Goal: Task Accomplishment & Management: Manage account settings

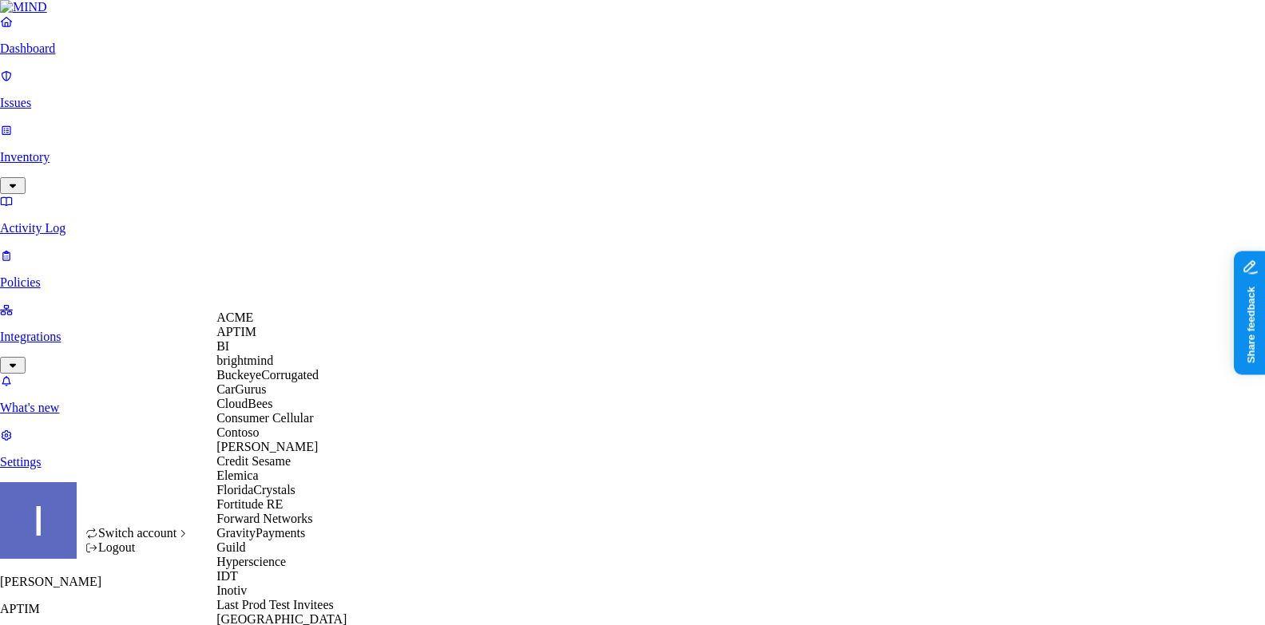
click at [301, 323] on div "ACME" at bounding box center [293, 318] width 155 height 14
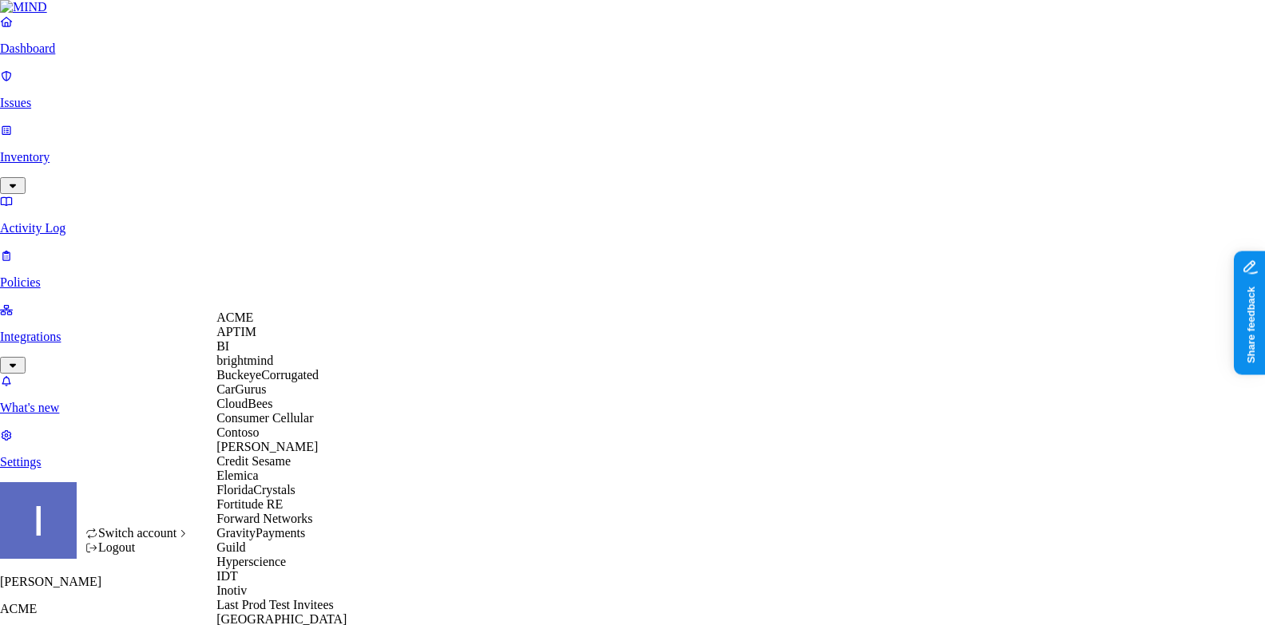
scroll to position [983, 0]
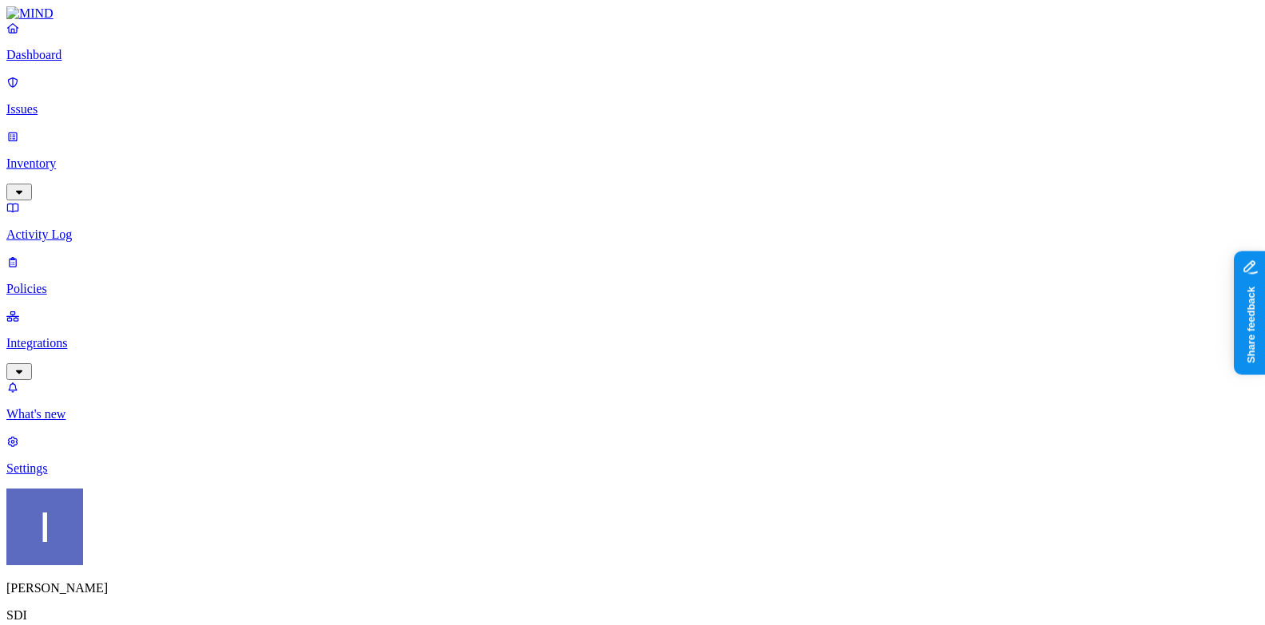
click at [125, 282] on p "Policies" at bounding box center [632, 289] width 1252 height 14
click at [122, 336] on p "Integrations" at bounding box center [632, 343] width 1252 height 14
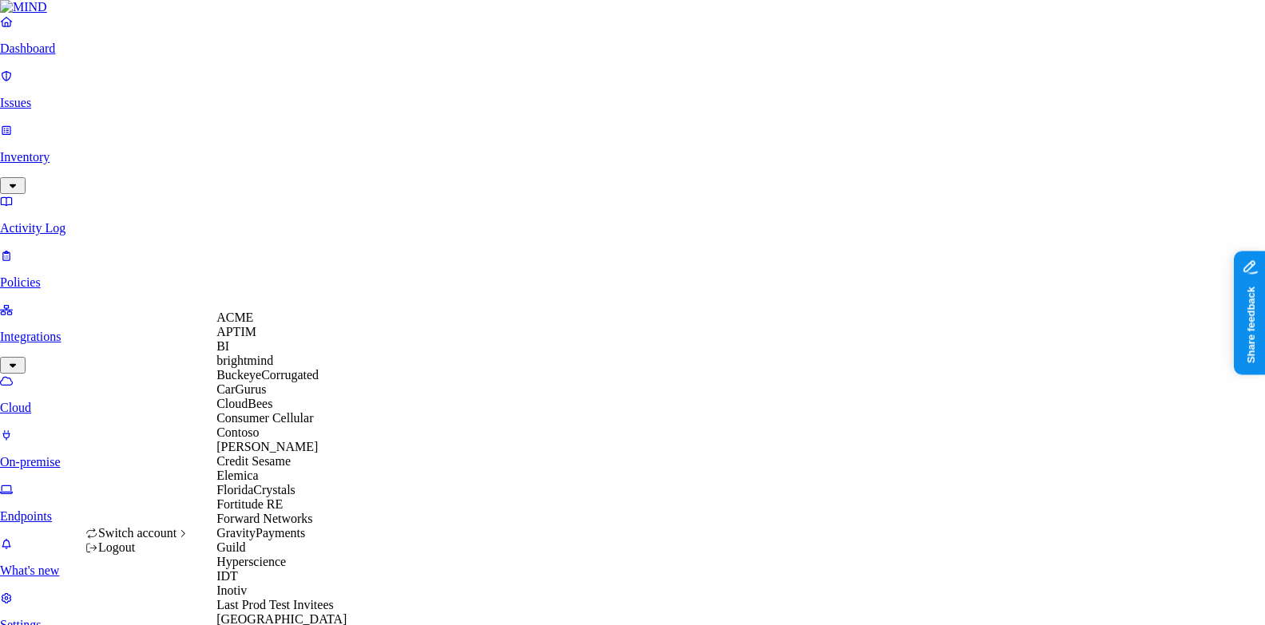
click at [244, 324] on span "ACME" at bounding box center [234, 318] width 37 height 14
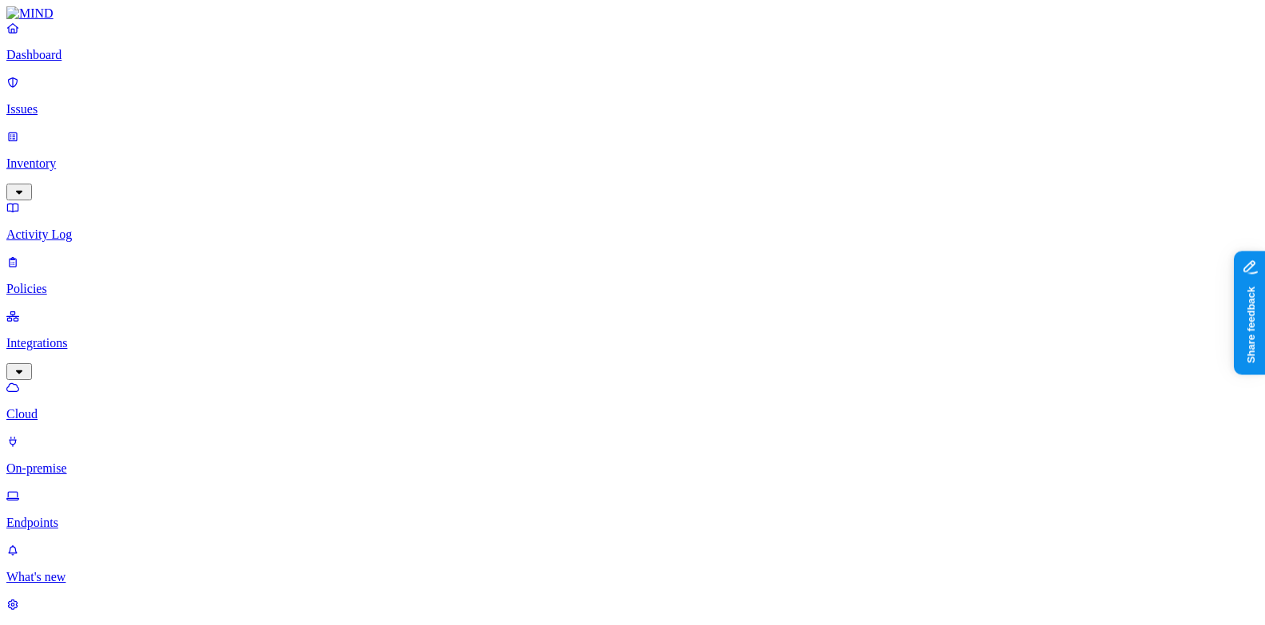
scroll to position [14, 0]
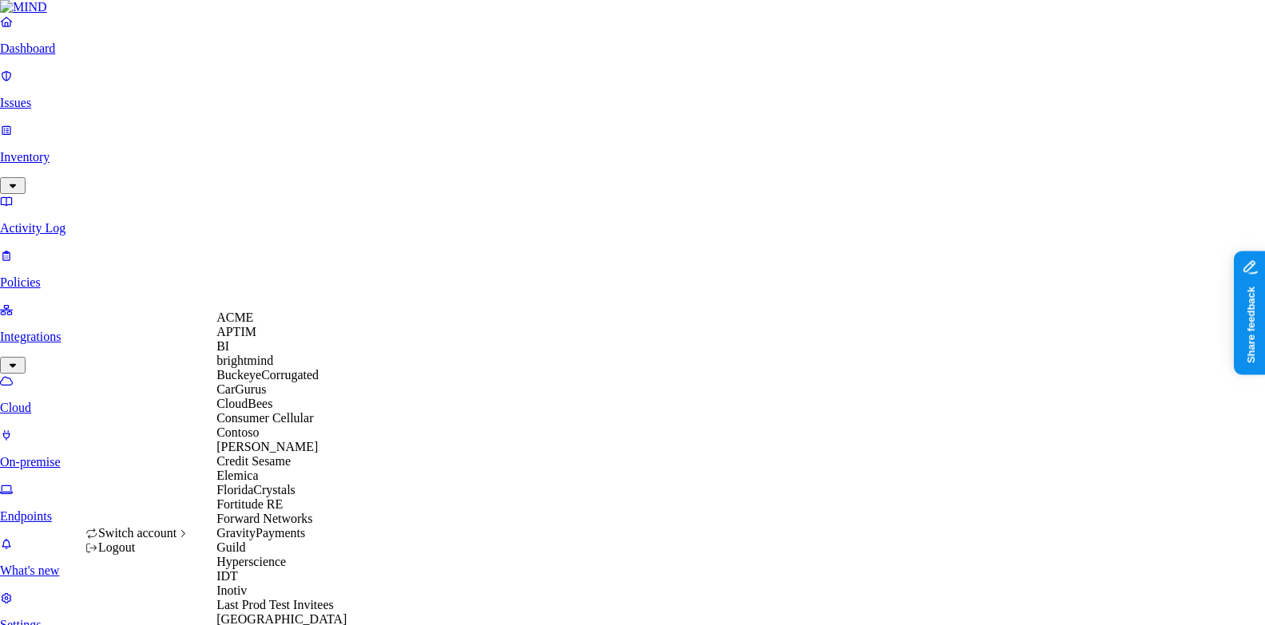
scroll to position [1021, 0]
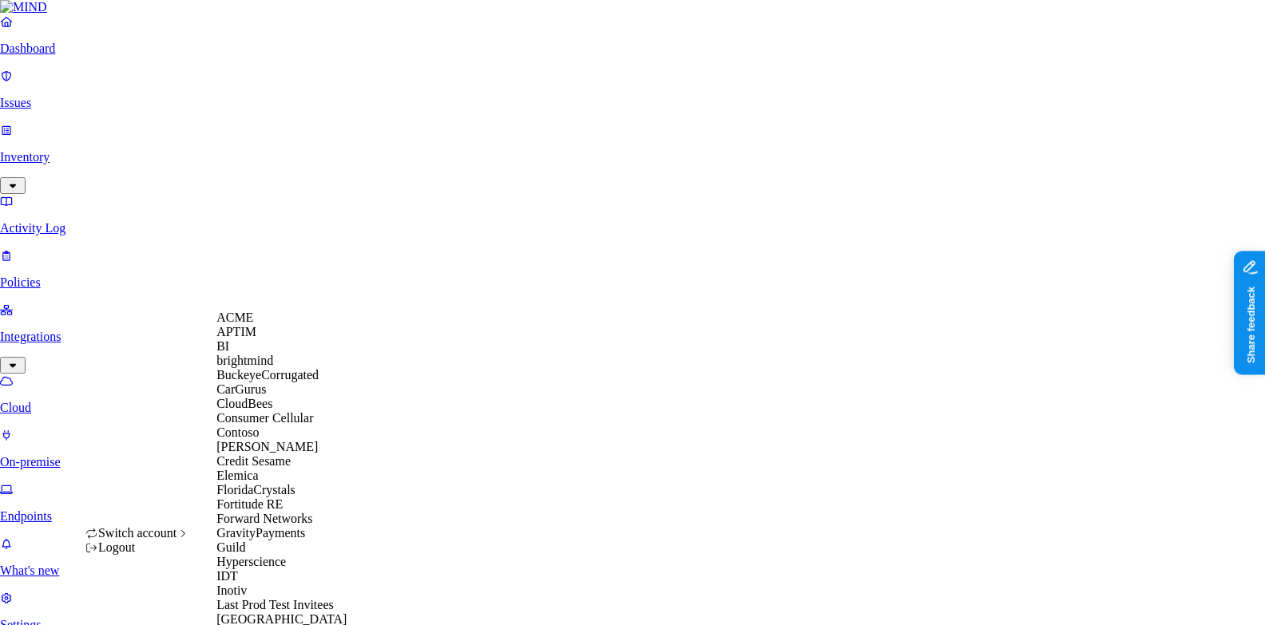
click at [287, 317] on div "ACME" at bounding box center [293, 318] width 155 height 14
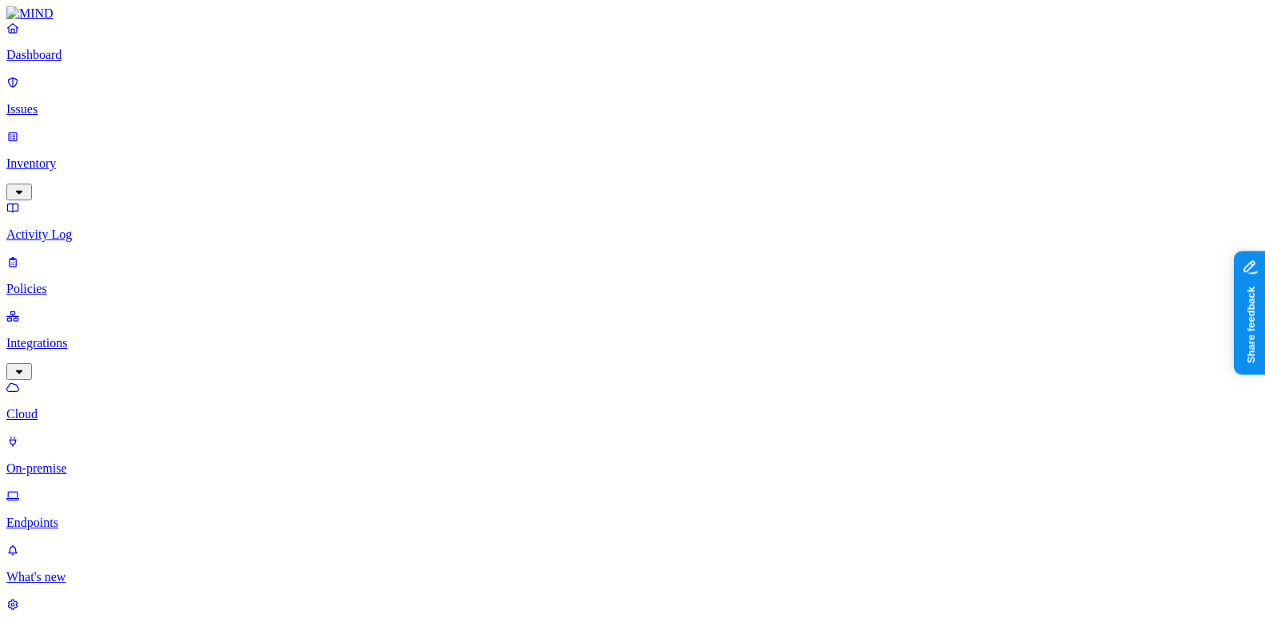
scroll to position [116, 0]
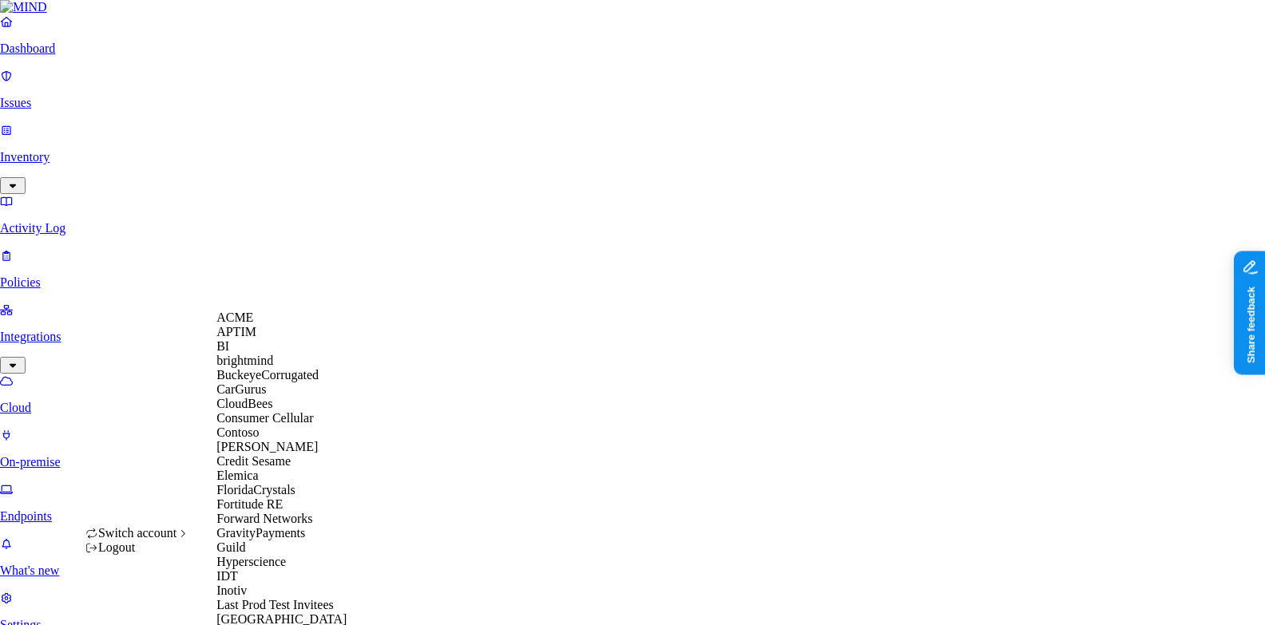
scroll to position [1021, 0]
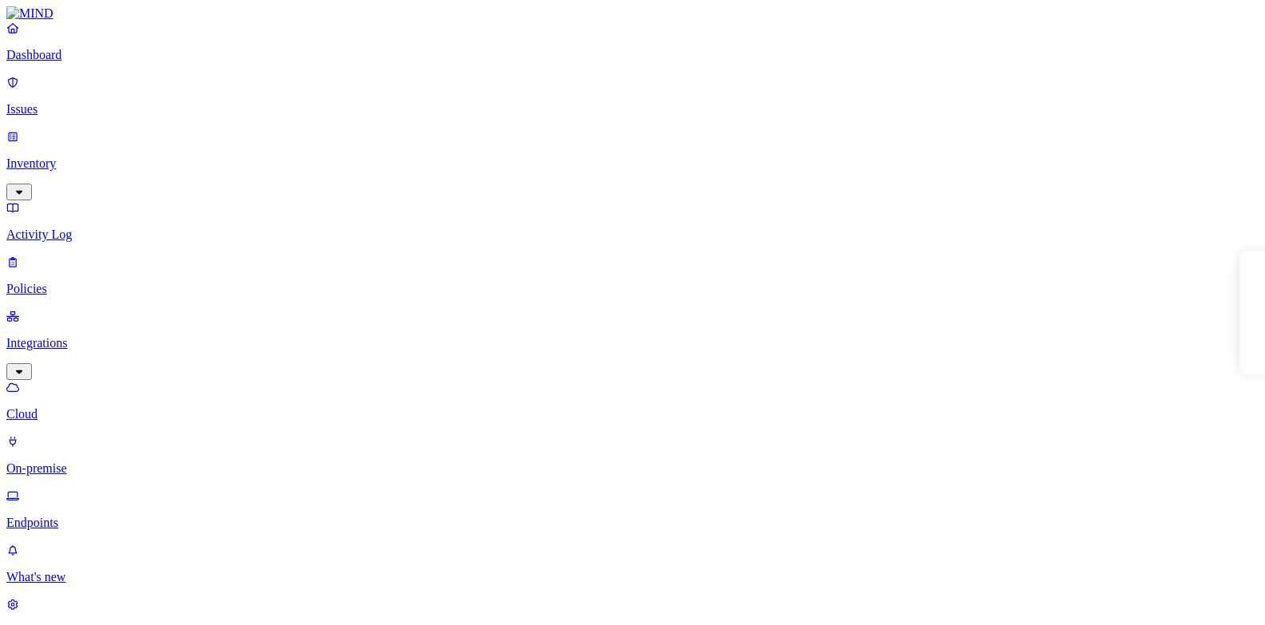
click at [73, 516] on p "Endpoints" at bounding box center [632, 523] width 1252 height 14
click at [117, 462] on p "On-premise" at bounding box center [632, 469] width 1252 height 14
click at [116, 336] on p "Integrations" at bounding box center [632, 343] width 1252 height 14
click at [108, 516] on p "Endpoints" at bounding box center [632, 523] width 1252 height 14
click at [113, 282] on p "Policies" at bounding box center [632, 289] width 1252 height 14
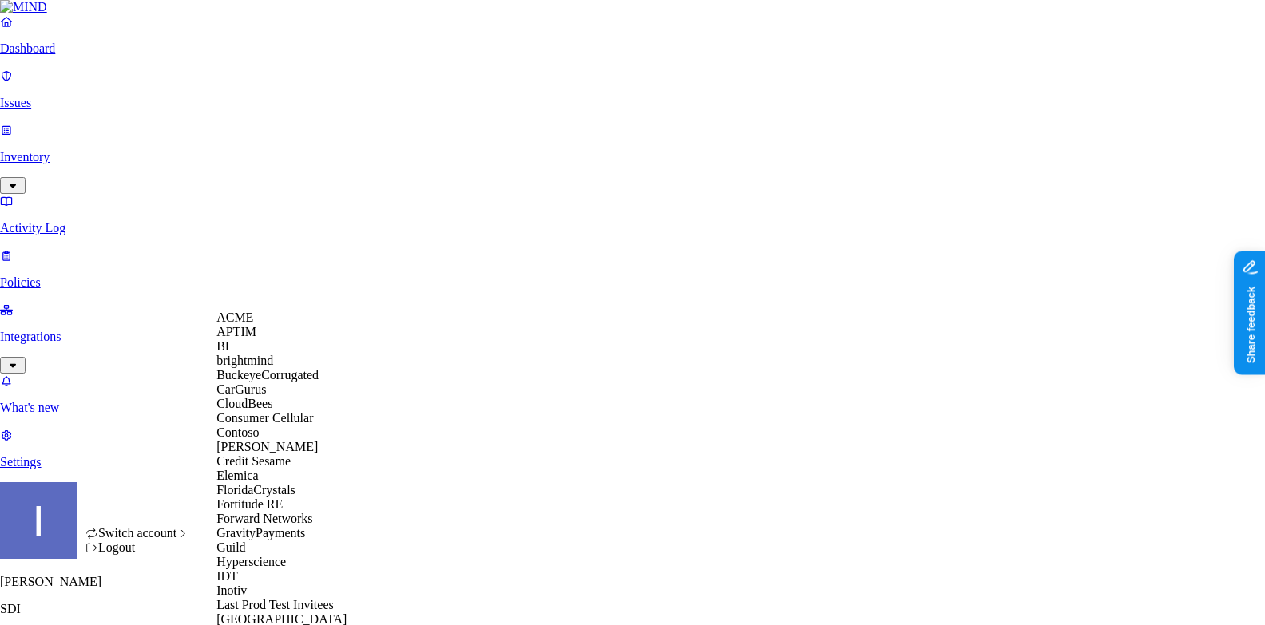
scroll to position [26, 0]
click at [272, 410] on span "CloudBees" at bounding box center [244, 404] width 56 height 14
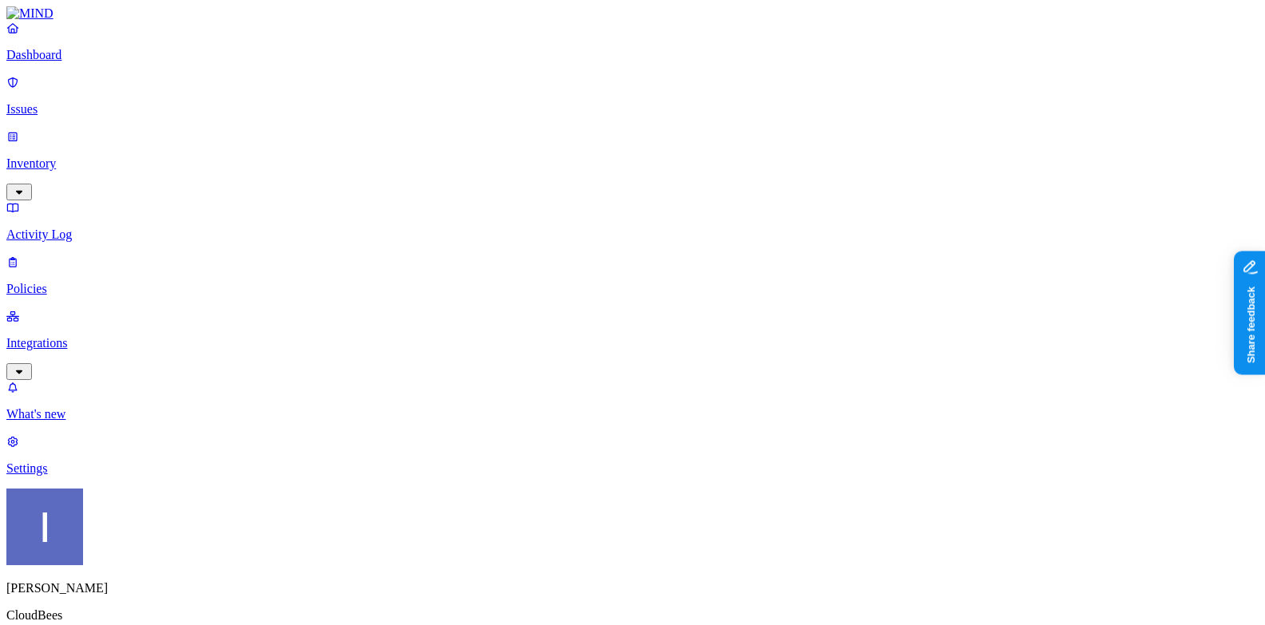
click at [53, 336] on p "Integrations" at bounding box center [632, 343] width 1252 height 14
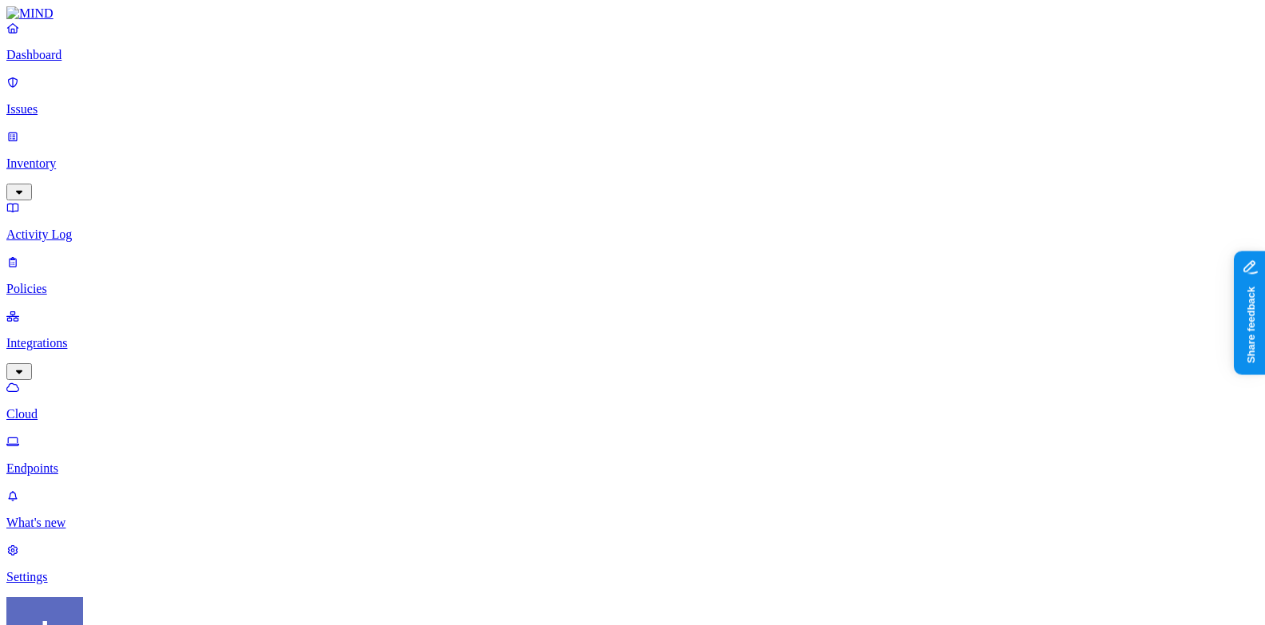
click at [55, 434] on link "Endpoints" at bounding box center [632, 455] width 1252 height 42
click at [149, 604] on html "Dashboard Issues Inventory Activity Log Policies Integrations Cloud Endpoints W…" at bounding box center [632, 571] width 1265 height 1143
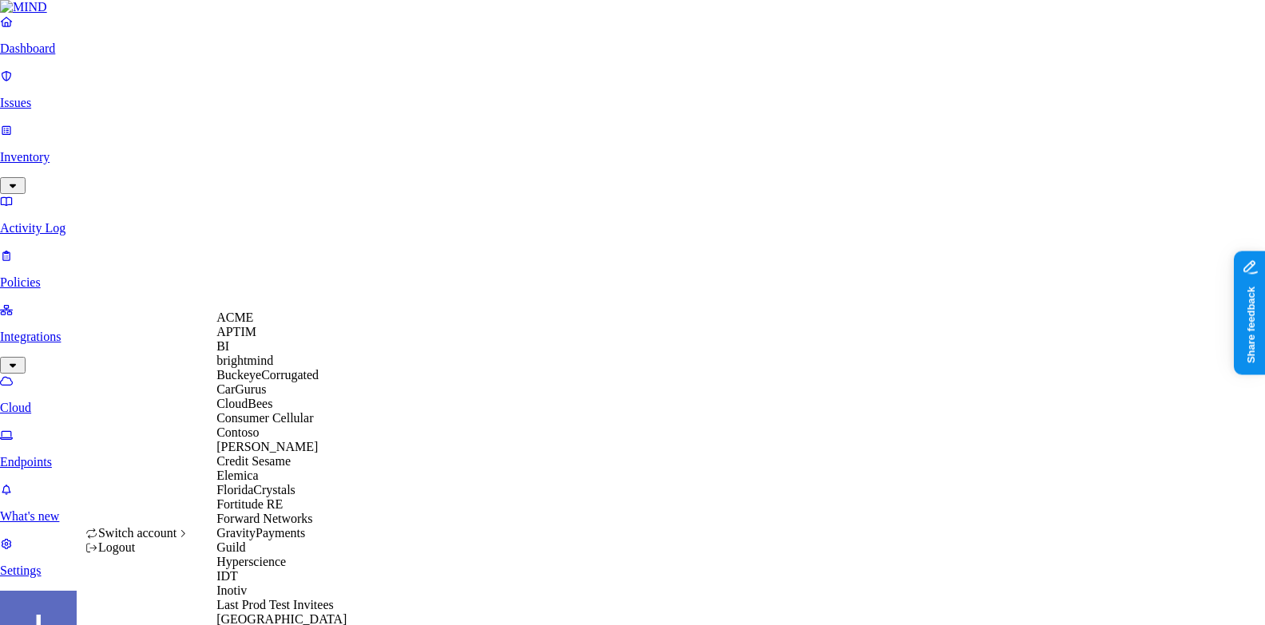
scroll to position [95, 0]
click at [238, 468] on span "Credit Sesame" at bounding box center [253, 461] width 74 height 14
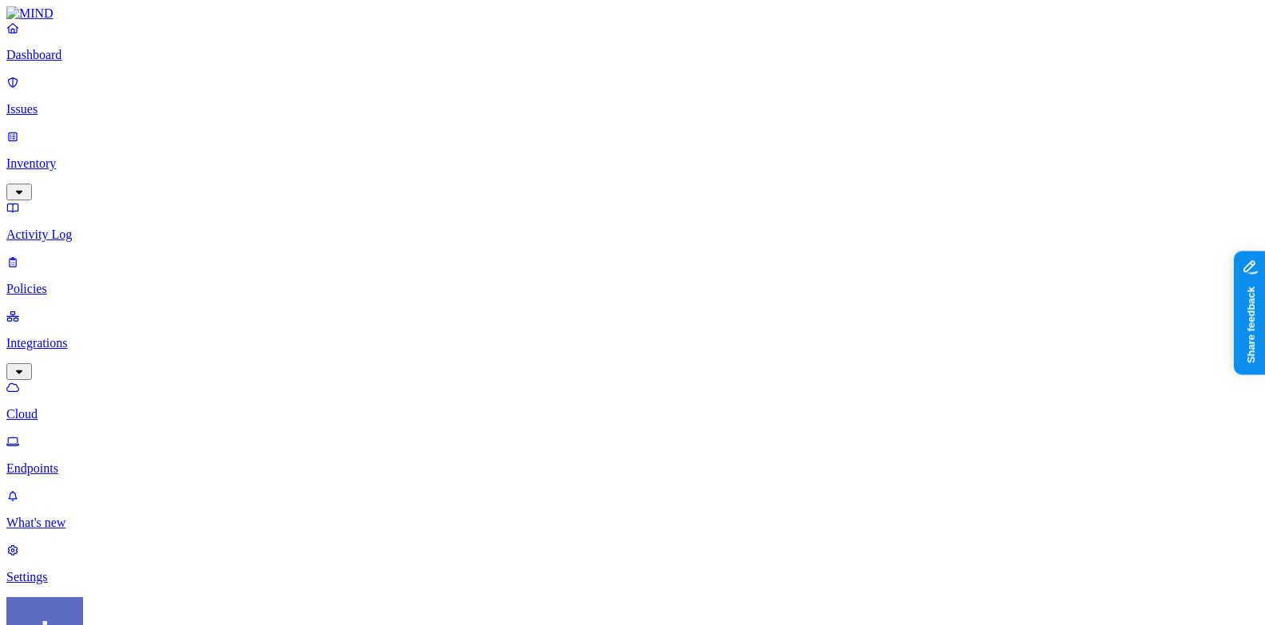
click at [76, 570] on p "Settings" at bounding box center [632, 577] width 1252 height 14
